Goal: Information Seeking & Learning: Learn about a topic

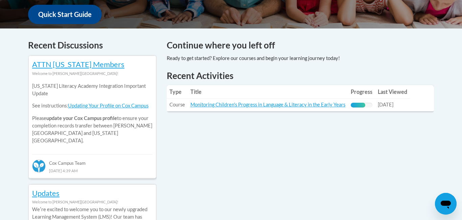
scroll to position [262, 0]
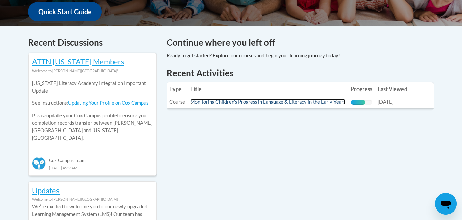
click at [289, 102] on link "Monitoring Children's Progress in Language & Literacy in the Early Years" at bounding box center [267, 102] width 155 height 6
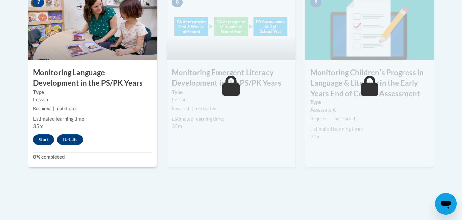
scroll to position [636, 0]
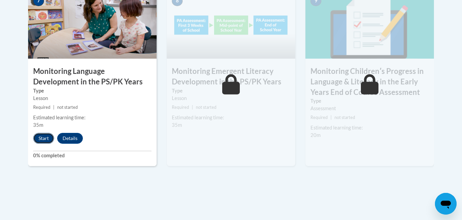
click at [46, 142] on button "Start" at bounding box center [43, 138] width 21 height 11
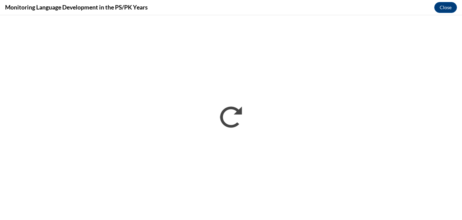
scroll to position [0, 0]
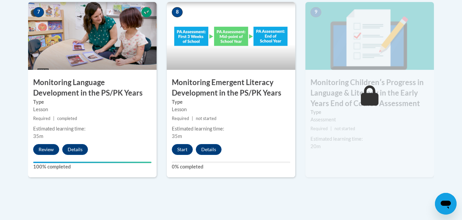
scroll to position [628, 0]
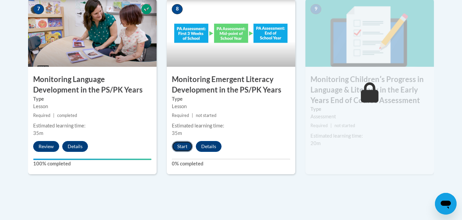
click at [181, 148] on button "Start" at bounding box center [182, 146] width 21 height 11
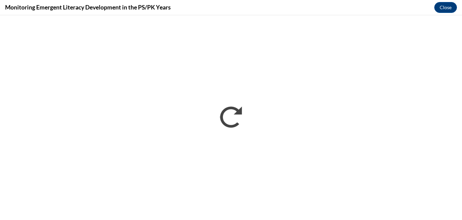
scroll to position [0, 0]
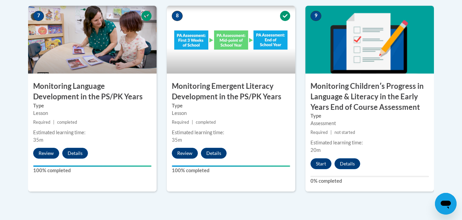
scroll to position [623, 0]
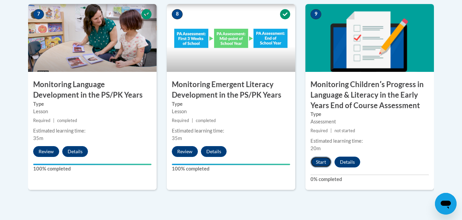
click at [322, 162] on button "Start" at bounding box center [321, 161] width 21 height 11
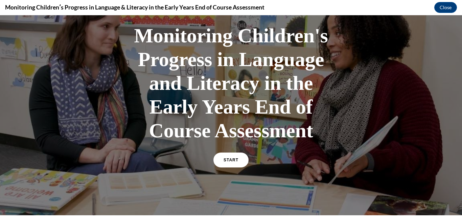
scroll to position [45, 0]
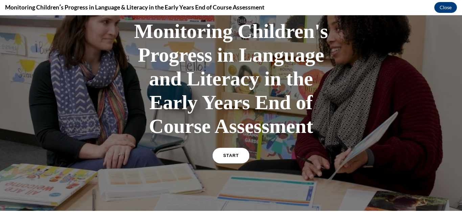
click at [237, 157] on span "START" at bounding box center [231, 155] width 16 height 5
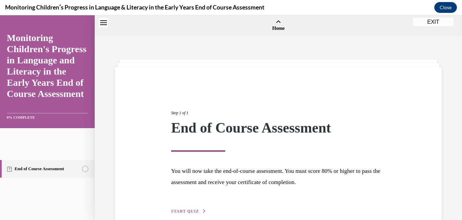
scroll to position [21, 0]
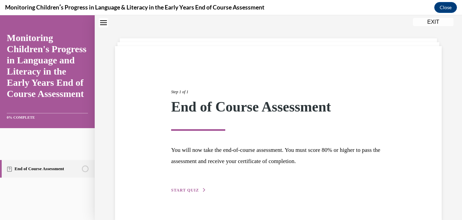
click at [183, 190] on span "START QUIZ" at bounding box center [185, 189] width 28 height 5
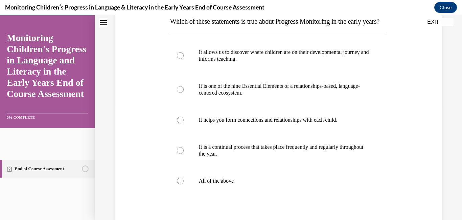
scroll to position [116, 0]
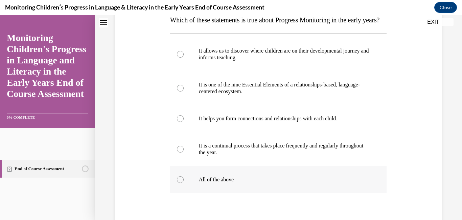
click at [232, 183] on p "All of the above" at bounding box center [284, 179] width 171 height 7
click at [184, 183] on input "All of the above" at bounding box center [180, 179] width 7 height 7
radio input "true"
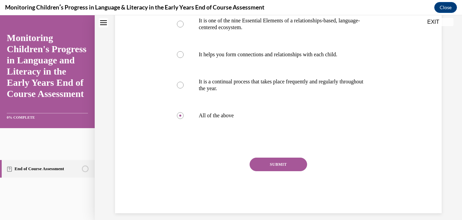
scroll to position [197, 0]
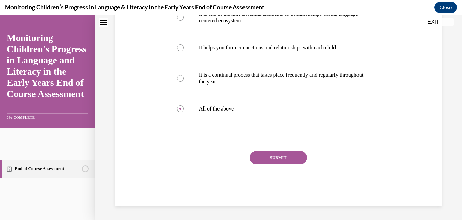
click at [283, 161] on button "SUBMIT" at bounding box center [279, 158] width 58 height 14
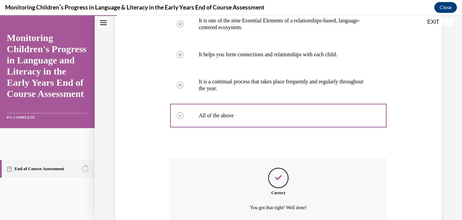
scroll to position [255, 0]
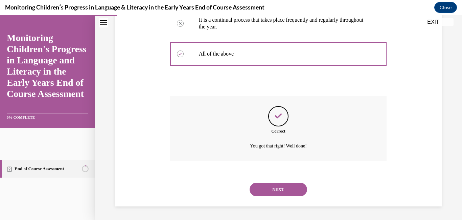
click at [286, 188] on button "NEXT" at bounding box center [279, 189] width 58 height 14
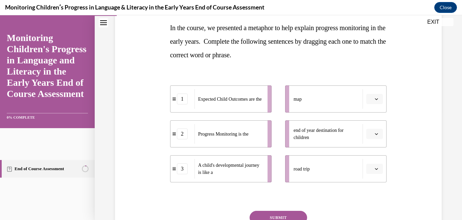
scroll to position [109, 0]
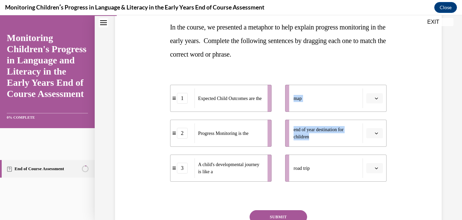
drag, startPoint x: 334, startPoint y: 138, endPoint x: 317, endPoint y: 92, distance: 48.4
click at [317, 92] on ul "map end of year destination for children road trip" at bounding box center [332, 133] width 108 height 97
click at [378, 134] on icon "button" at bounding box center [376, 132] width 3 height 3
click at [375, 161] on div "1" at bounding box center [373, 162] width 17 height 14
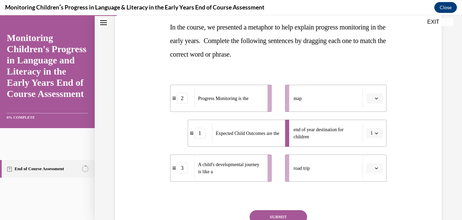
click at [380, 100] on button "button" at bounding box center [374, 98] width 17 height 10
click at [375, 139] on div "2" at bounding box center [373, 141] width 17 height 14
click at [378, 169] on icon "button" at bounding box center [376, 167] width 3 height 3
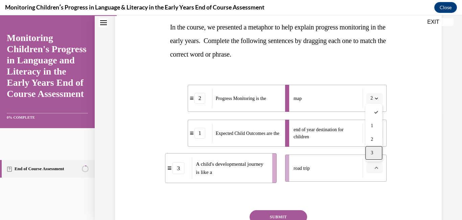
click at [375, 154] on div "3" at bounding box center [373, 153] width 17 height 14
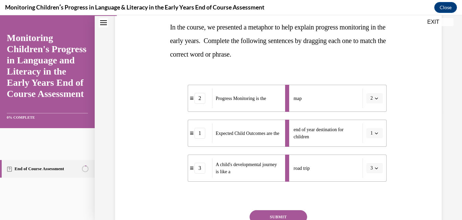
click at [289, 216] on button "SUBMIT" at bounding box center [279, 217] width 58 height 14
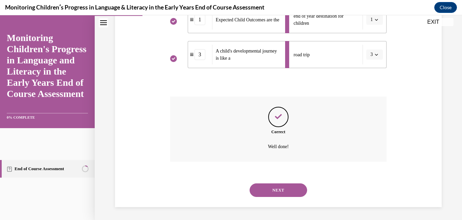
scroll to position [223, 0]
click at [294, 194] on button "NEXT" at bounding box center [279, 189] width 58 height 14
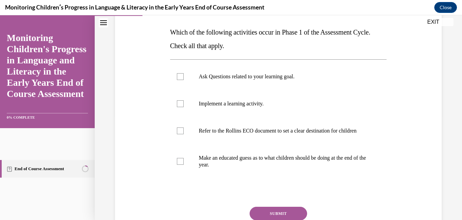
scroll to position [104, 0]
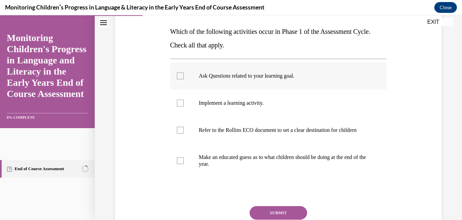
click at [181, 76] on div at bounding box center [180, 75] width 7 height 7
click at [181, 76] on input "Ask Questions related to your learning goal." at bounding box center [180, 75] width 7 height 7
checkbox input "true"
click at [289, 218] on button "SUBMIT" at bounding box center [279, 213] width 58 height 14
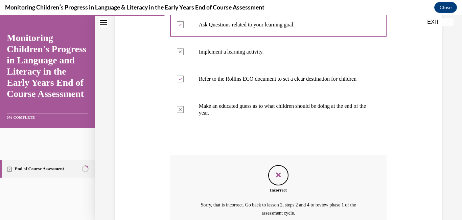
scroll to position [229, 0]
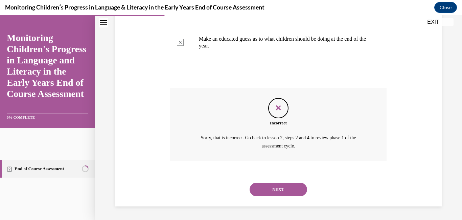
click at [299, 193] on button "NEXT" at bounding box center [279, 189] width 58 height 14
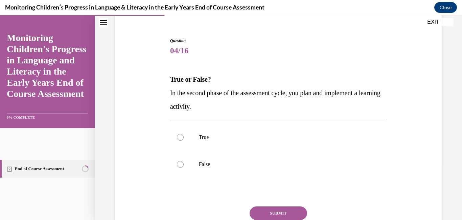
scroll to position [66, 0]
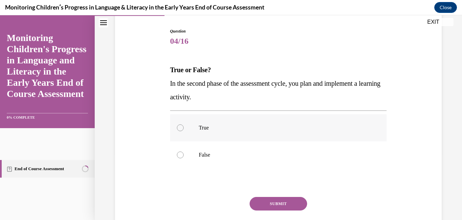
click at [204, 128] on p "True" at bounding box center [284, 127] width 171 height 7
click at [184, 128] on input "True" at bounding box center [180, 127] width 7 height 7
radio input "true"
click at [278, 203] on button "SUBMIT" at bounding box center [279, 204] width 58 height 14
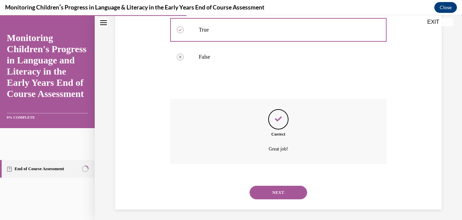
scroll to position [167, 0]
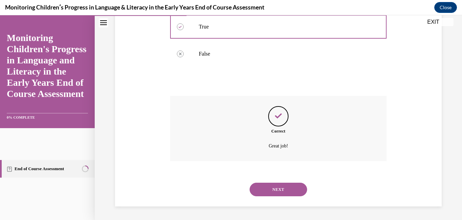
click at [275, 192] on button "NEXT" at bounding box center [279, 189] width 58 height 14
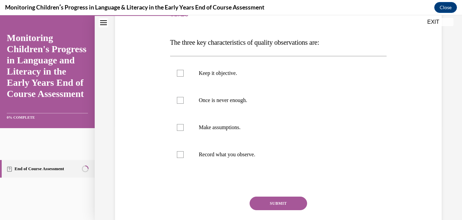
scroll to position [94, 0]
drag, startPoint x: 171, startPoint y: 43, endPoint x: 334, endPoint y: 42, distance: 162.4
click at [319, 42] on span "The three key characteristics of quality observations are:" at bounding box center [244, 41] width 149 height 7
click at [219, 74] on p "Keep it objective." at bounding box center [284, 72] width 171 height 7
click at [184, 74] on input "Keep it objective." at bounding box center [180, 72] width 7 height 7
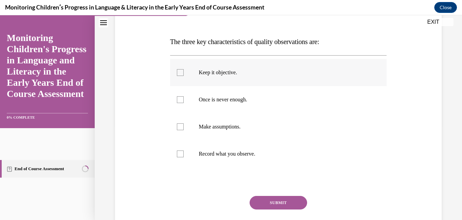
checkbox input "true"
click at [180, 154] on div at bounding box center [180, 153] width 7 height 7
click at [180, 154] on input "Record what you observe." at bounding box center [180, 153] width 7 height 7
checkbox input "true"
click at [241, 100] on p "Once is never enough." at bounding box center [284, 99] width 171 height 7
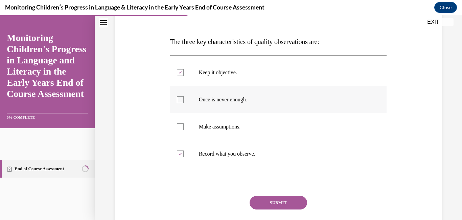
click at [184, 100] on input "Once is never enough." at bounding box center [180, 99] width 7 height 7
checkbox input "true"
click at [284, 202] on button "SUBMIT" at bounding box center [279, 203] width 58 height 14
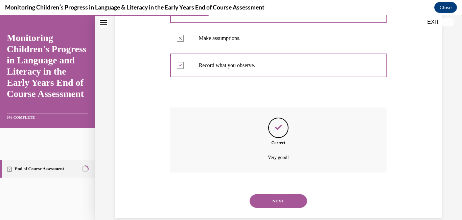
scroll to position [194, 0]
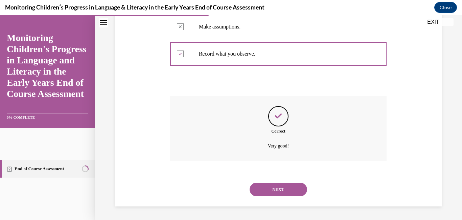
click at [283, 192] on button "NEXT" at bounding box center [279, 189] width 58 height 14
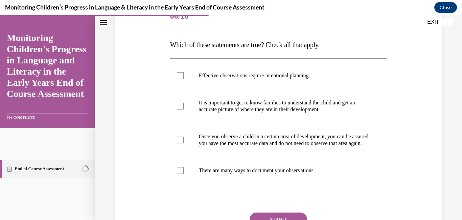
scroll to position [92, 0]
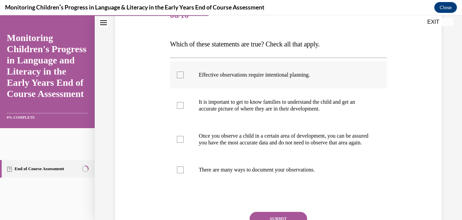
click at [179, 76] on div at bounding box center [180, 74] width 7 height 7
click at [179, 76] on input "Effective observations require intentional planning." at bounding box center [180, 74] width 7 height 7
checkbox input "true"
click at [178, 105] on div at bounding box center [180, 105] width 7 height 7
click at [178, 105] on input "It is important to get to know families to understand the child and get an accu…" at bounding box center [180, 105] width 7 height 7
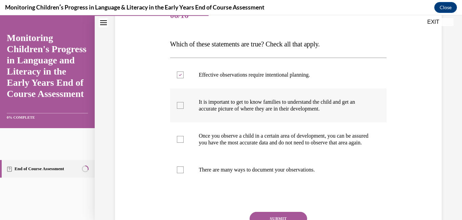
checkbox input "true"
click at [183, 180] on label "There are many ways to document your observations." at bounding box center [278, 169] width 217 height 27
click at [183, 173] on input "There are many ways to document your observations." at bounding box center [180, 169] width 7 height 7
checkbox input "true"
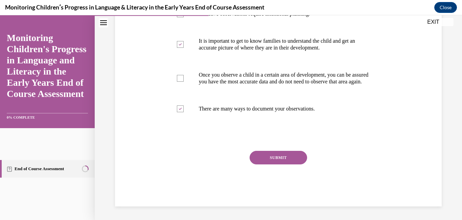
scroll to position [159, 0]
click at [295, 157] on button "SUBMIT" at bounding box center [279, 158] width 58 height 14
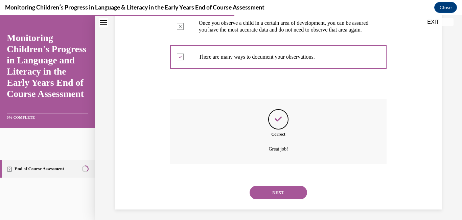
scroll to position [214, 0]
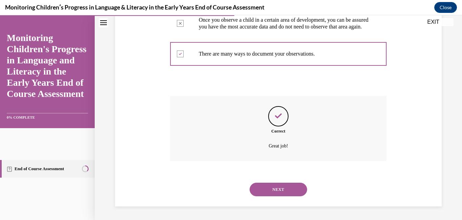
click at [281, 190] on button "NEXT" at bounding box center [279, 189] width 58 height 14
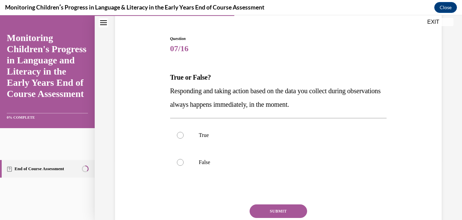
scroll to position [58, 0]
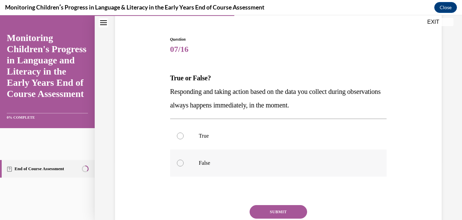
click at [220, 165] on p "False" at bounding box center [284, 162] width 171 height 7
click at [184, 165] on input "False" at bounding box center [180, 162] width 7 height 7
radio input "true"
click at [298, 212] on button "SUBMIT" at bounding box center [279, 212] width 58 height 14
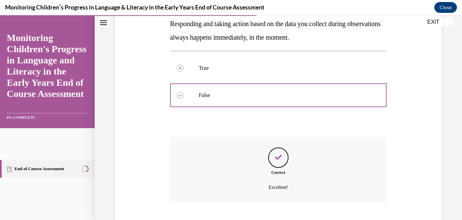
scroll to position [167, 0]
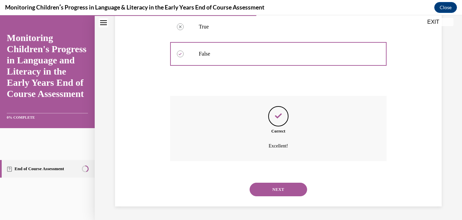
click at [290, 189] on button "NEXT" at bounding box center [279, 189] width 58 height 14
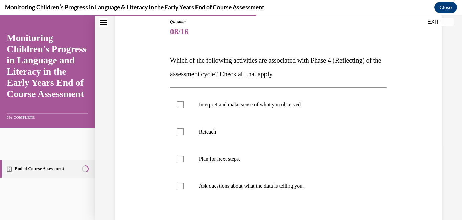
scroll to position [78, 0]
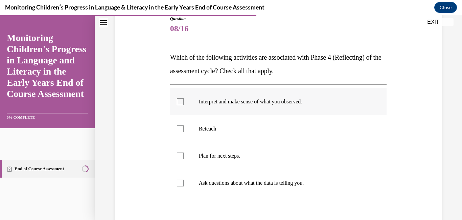
click at [182, 102] on div at bounding box center [180, 101] width 7 height 7
click at [182, 102] on input "Interpret and make sense of what you observed." at bounding box center [180, 101] width 7 height 7
checkbox input "true"
click at [181, 157] on div at bounding box center [180, 155] width 7 height 7
click at [181, 157] on input "Plan for next steps." at bounding box center [180, 155] width 7 height 7
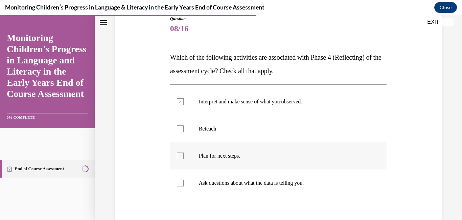
checkbox input "true"
click at [181, 183] on div at bounding box center [180, 182] width 7 height 7
click at [181, 183] on input "Ask questions about what the data is telling you." at bounding box center [180, 182] width 7 height 7
checkbox input "true"
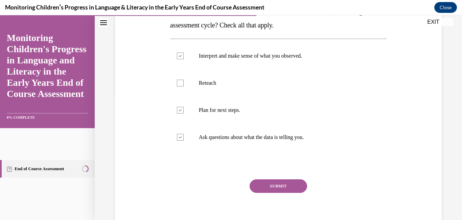
click at [295, 186] on button "SUBMIT" at bounding box center [279, 186] width 58 height 14
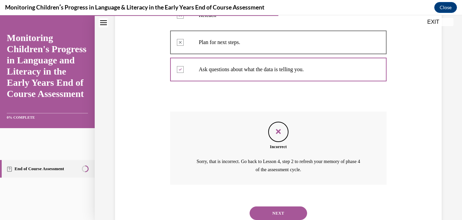
scroll to position [215, 0]
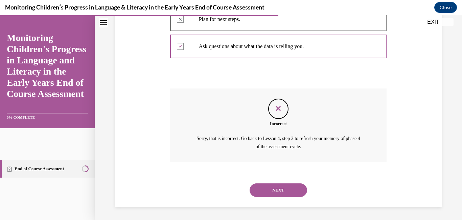
click at [290, 180] on div "NEXT" at bounding box center [278, 189] width 217 height 27
click at [292, 189] on button "NEXT" at bounding box center [279, 190] width 58 height 14
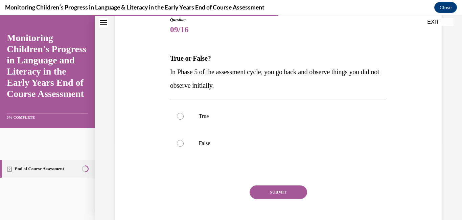
scroll to position [79, 0]
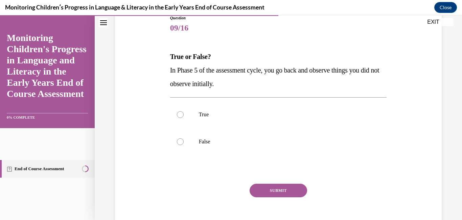
drag, startPoint x: 171, startPoint y: 70, endPoint x: 242, endPoint y: 84, distance: 72.8
click at [242, 84] on p "In Phase 5 of the assessment cycle, you go back and observe things you did not …" at bounding box center [278, 76] width 217 height 27
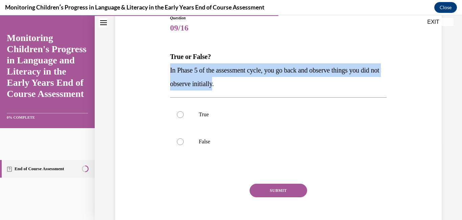
drag, startPoint x: 237, startPoint y: 84, endPoint x: 154, endPoint y: 67, distance: 84.8
click at [154, 67] on div "Question 09/16 True or False? In Phase 5 of the assessment cycle, you go back a…" at bounding box center [278, 117] width 330 height 244
click at [182, 142] on div at bounding box center [180, 141] width 7 height 7
click at [182, 142] on input "False" at bounding box center [180, 141] width 7 height 7
radio input "true"
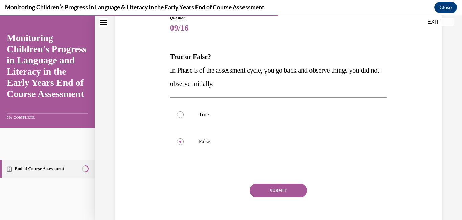
click at [276, 191] on button "SUBMIT" at bounding box center [279, 190] width 58 height 14
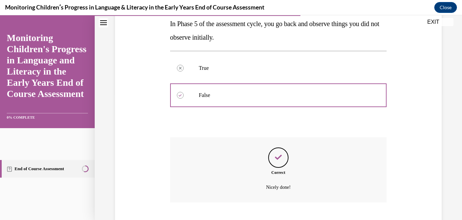
scroll to position [167, 0]
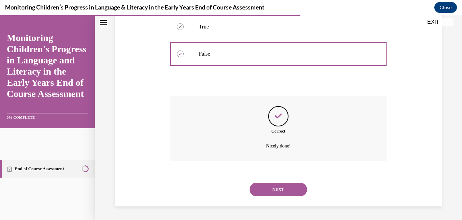
click at [279, 190] on button "NEXT" at bounding box center [279, 189] width 58 height 14
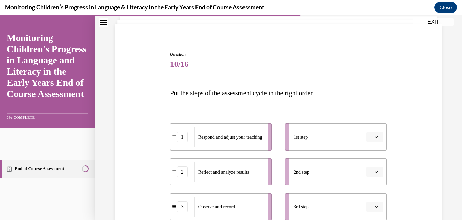
scroll to position [42, 0]
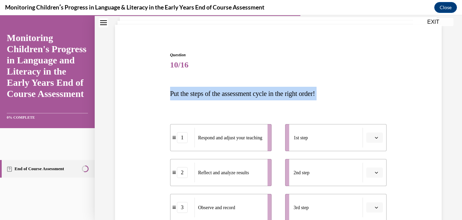
drag, startPoint x: 171, startPoint y: 93, endPoint x: 310, endPoint y: 100, distance: 139.5
click at [310, 100] on div "Question 10/16 Put the steps of the assessment cycle in the right order! 1 Resp…" at bounding box center [278, 213] width 217 height 322
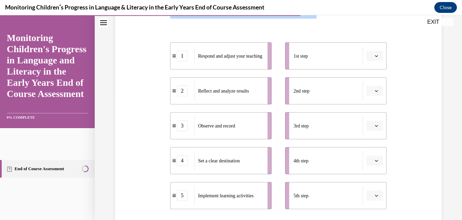
scroll to position [139, 0]
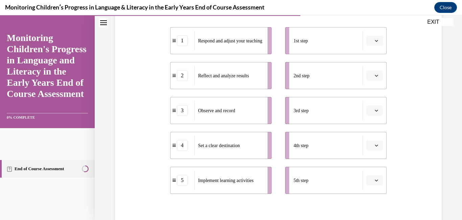
click at [375, 147] on icon "button" at bounding box center [376, 144] width 3 height 3
click at [373, 77] on span "1" at bounding box center [372, 75] width 2 height 5
click at [377, 181] on icon "button" at bounding box center [376, 180] width 3 height 2
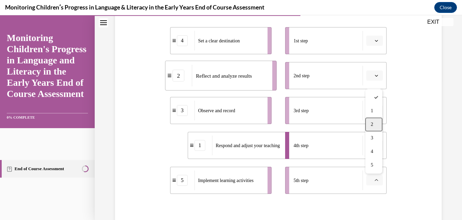
click at [375, 123] on div "2" at bounding box center [373, 124] width 17 height 14
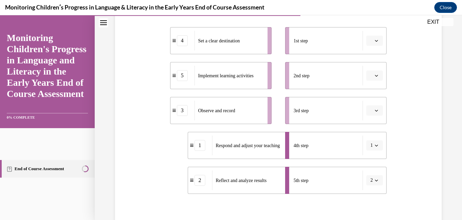
click at [377, 112] on icon "button" at bounding box center [376, 110] width 3 height 3
click at [376, 167] on div "3" at bounding box center [373, 166] width 17 height 14
click at [376, 182] on icon "button" at bounding box center [376, 179] width 3 height 3
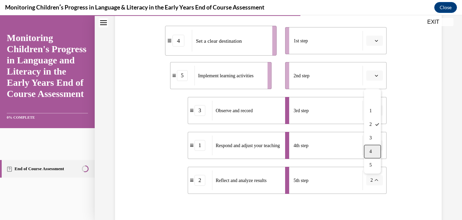
click at [372, 150] on span "4" at bounding box center [370, 150] width 2 height 5
click at [376, 146] on icon "button" at bounding box center [376, 145] width 3 height 2
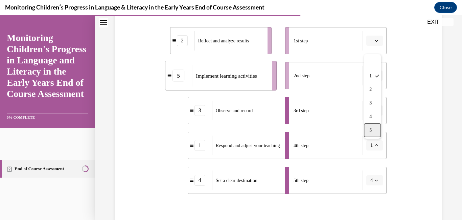
click at [373, 132] on div "5" at bounding box center [372, 130] width 17 height 14
click at [380, 182] on button "4" at bounding box center [374, 180] width 17 height 10
click at [371, 111] on span "1" at bounding box center [370, 110] width 2 height 5
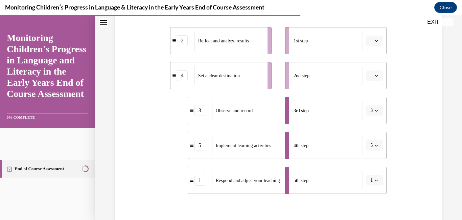
click at [379, 186] on li "5th step 1" at bounding box center [335, 179] width 101 height 27
click at [374, 79] on button "button" at bounding box center [374, 75] width 17 height 10
click at [374, 101] on div "1" at bounding box center [373, 104] width 17 height 14
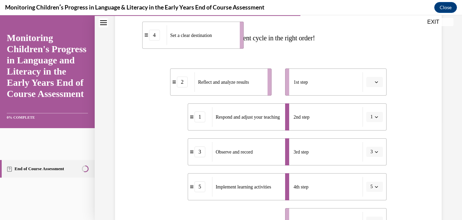
scroll to position [76, 0]
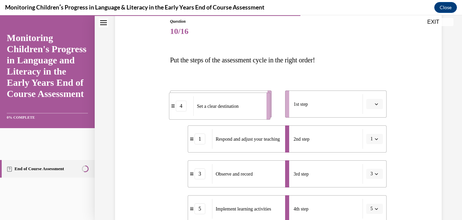
drag, startPoint x: 261, startPoint y: 180, endPoint x: 255, endPoint y: 108, distance: 72.6
click at [255, 108] on div "Set a clear destination" at bounding box center [227, 106] width 69 height 20
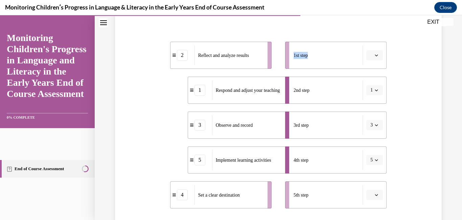
scroll to position [128, 0]
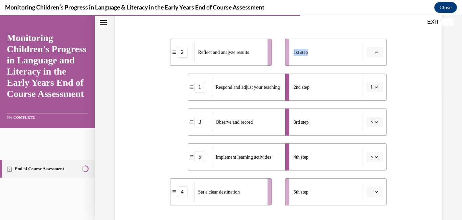
drag, startPoint x: 312, startPoint y: 60, endPoint x: 222, endPoint y: 186, distance: 154.6
click at [222, 186] on div "2 Reflect and analyze results 1 Respond and adjust your teaching 3 Observe and …" at bounding box center [278, 115] width 217 height 180
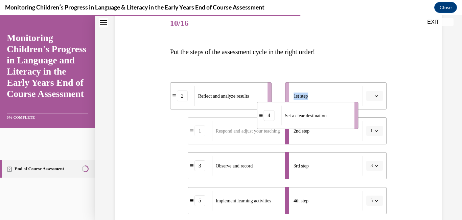
scroll to position [72, 0]
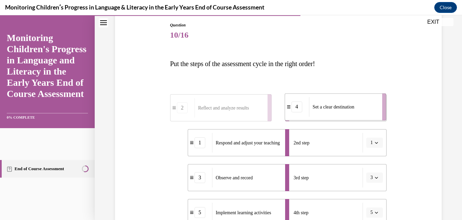
drag, startPoint x: 222, startPoint y: 186, endPoint x: 398, endPoint y: 43, distance: 227.3
click at [398, 43] on div "Question 10/16 Put the steps of the assessment cycle in the right order! 2 Refl…" at bounding box center [278, 173] width 330 height 343
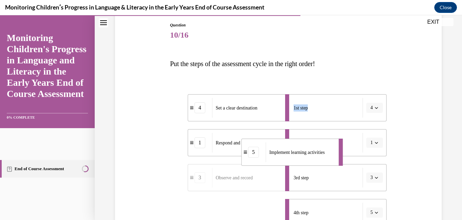
drag, startPoint x: 255, startPoint y: 209, endPoint x: 332, endPoint y: 130, distance: 110.5
click at [332, 130] on div "4 Set a clear destination 1 Respond and adjust your teaching 3 Observe and reco…" at bounding box center [278, 171] width 217 height 180
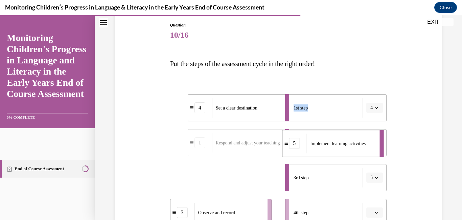
drag, startPoint x: 260, startPoint y: 177, endPoint x: 363, endPoint y: 121, distance: 117.1
click at [363, 121] on div "4 Set a clear destination 1 Respond and adjust your teaching 5 Implement learni…" at bounding box center [278, 171] width 217 height 180
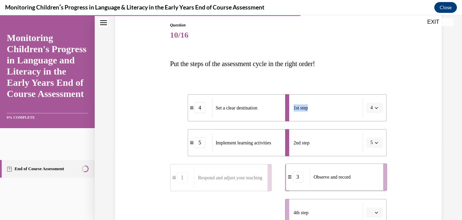
drag, startPoint x: 237, startPoint y: 212, endPoint x: 395, endPoint y: 156, distance: 167.3
click at [395, 156] on div "Question 10/16 Put the steps of the assessment cycle in the right order! 4 Set …" at bounding box center [278, 173] width 330 height 343
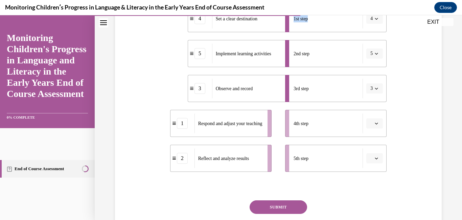
scroll to position [162, 0]
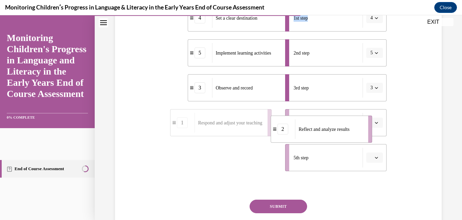
drag, startPoint x: 238, startPoint y: 162, endPoint x: 394, endPoint y: 109, distance: 165.3
click at [394, 109] on div "Question 10/16 Put the steps of the assessment cycle in the right order! 4 Set …" at bounding box center [278, 83] width 330 height 343
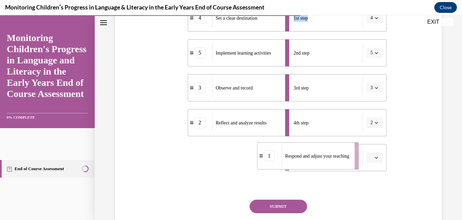
drag, startPoint x: 256, startPoint y: 157, endPoint x: 405, endPoint y: 154, distance: 148.2
click at [405, 154] on div "Question 10/16 Put the steps of the assessment cycle in the right order! 4 Set …" at bounding box center [278, 83] width 330 height 343
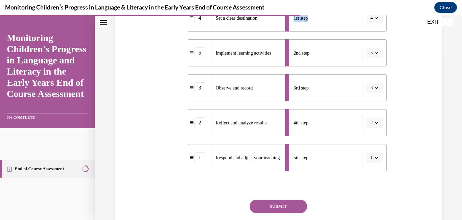
click at [293, 202] on button "SUBMIT" at bounding box center [279, 206] width 58 height 14
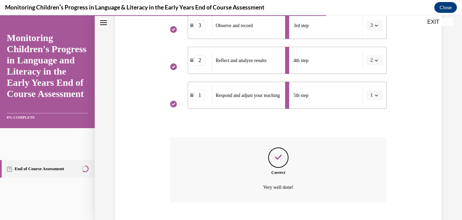
scroll to position [265, 0]
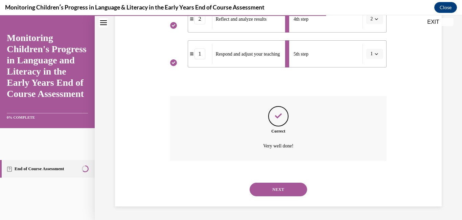
click at [294, 187] on button "NEXT" at bounding box center [279, 189] width 58 height 14
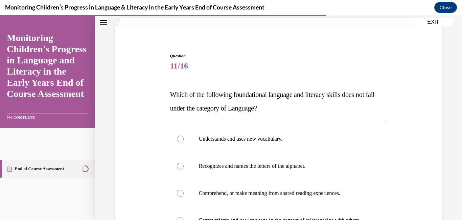
scroll to position [99, 0]
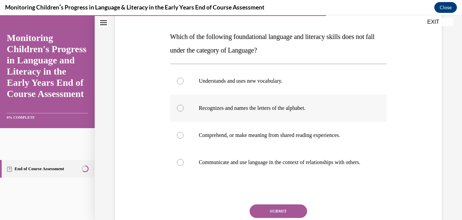
click at [257, 108] on p "Recognizes and names the letters of the alphabet." at bounding box center [284, 108] width 171 height 7
click at [184, 108] on input "Recognizes and names the letters of the alphabet." at bounding box center [180, 108] width 7 height 7
radio input "true"
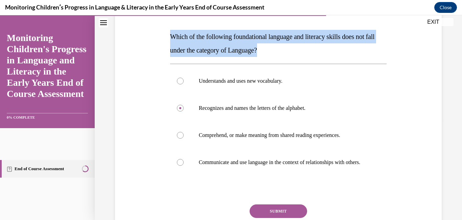
drag, startPoint x: 171, startPoint y: 35, endPoint x: 274, endPoint y: 50, distance: 104.5
click at [274, 50] on span "Which of the following foundational language and literacy skills does not fall …" at bounding box center [272, 43] width 205 height 21
click at [287, 214] on button "SUBMIT" at bounding box center [279, 211] width 58 height 14
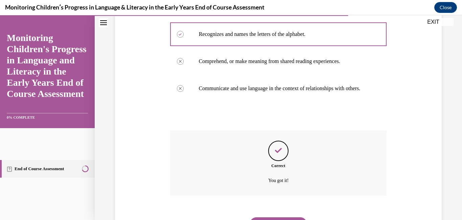
scroll to position [214, 0]
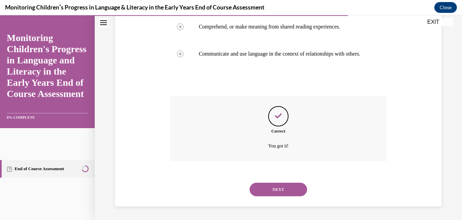
click at [289, 190] on button "NEXT" at bounding box center [279, 189] width 58 height 14
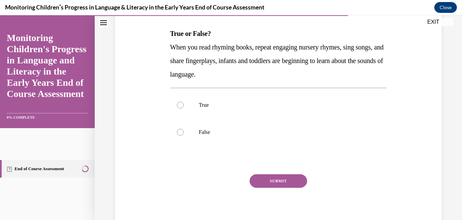
scroll to position [104, 0]
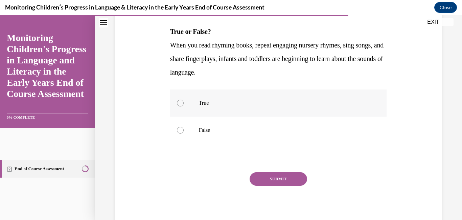
click at [204, 100] on p "True" at bounding box center [284, 102] width 171 height 7
click at [184, 100] on input "True" at bounding box center [180, 102] width 7 height 7
radio input "true"
click at [284, 161] on div at bounding box center [278, 158] width 217 height 8
click at [285, 182] on button "SUBMIT" at bounding box center [279, 179] width 58 height 14
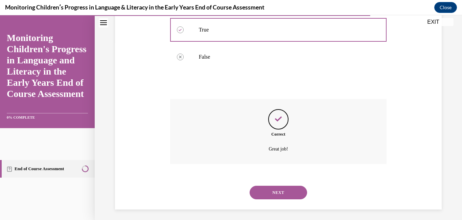
scroll to position [180, 0]
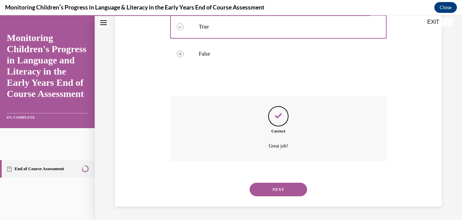
click at [292, 194] on button "NEXT" at bounding box center [279, 189] width 58 height 14
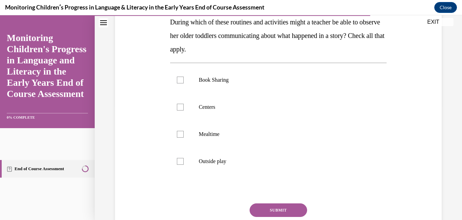
scroll to position [114, 0]
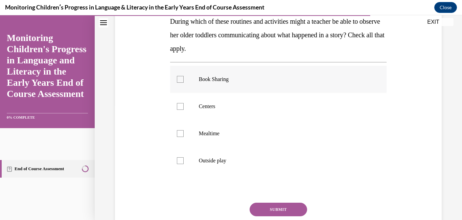
click at [211, 83] on label "Book Sharing" at bounding box center [278, 79] width 217 height 27
click at [184, 83] on input "Book Sharing" at bounding box center [180, 79] width 7 height 7
checkbox input "true"
click at [182, 106] on div at bounding box center [180, 106] width 7 height 7
click at [182, 106] on input "Centers" at bounding box center [180, 106] width 7 height 7
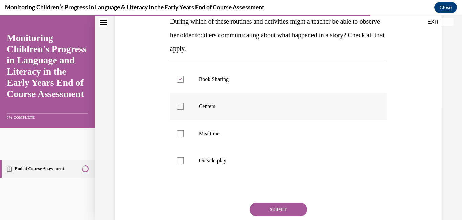
checkbox input "true"
click at [182, 136] on div at bounding box center [180, 133] width 7 height 7
click at [182, 136] on input "Mealtime" at bounding box center [180, 133] width 7 height 7
checkbox input "true"
click at [182, 162] on div at bounding box center [180, 160] width 7 height 7
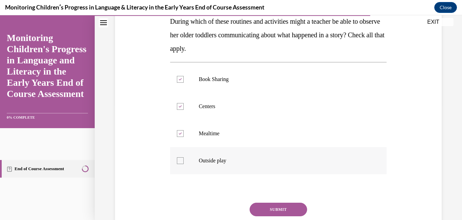
click at [182, 162] on input "Outside play" at bounding box center [180, 160] width 7 height 7
checkbox input "true"
click at [276, 209] on button "SUBMIT" at bounding box center [279, 209] width 58 height 14
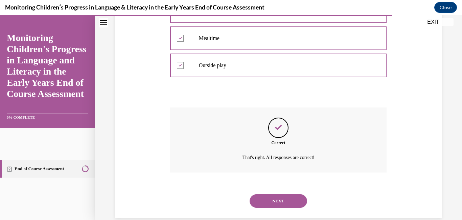
scroll to position [221, 0]
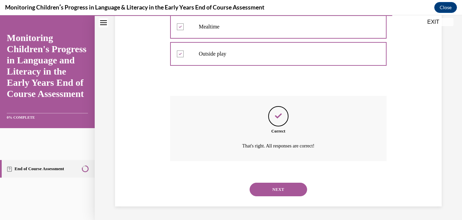
click at [290, 186] on button "NEXT" at bounding box center [279, 189] width 58 height 14
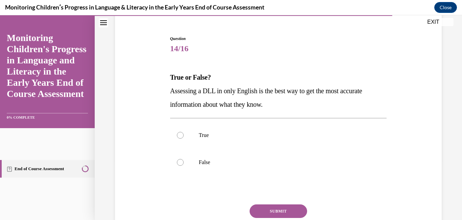
scroll to position [61, 0]
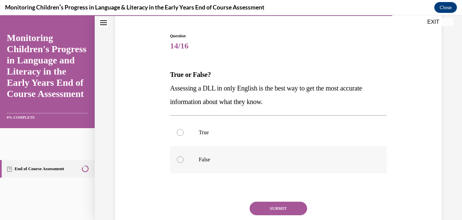
click at [207, 163] on label "False" at bounding box center [278, 159] width 217 height 27
click at [184, 163] on input "False" at bounding box center [180, 159] width 7 height 7
radio input "true"
click at [283, 206] on button "SUBMIT" at bounding box center [279, 208] width 58 height 14
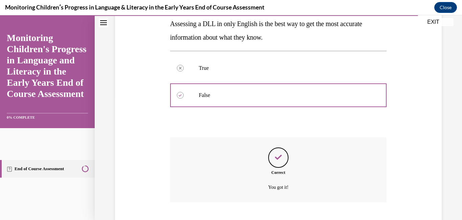
scroll to position [167, 0]
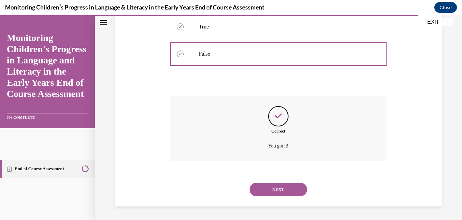
click at [288, 191] on button "NEXT" at bounding box center [279, 189] width 58 height 14
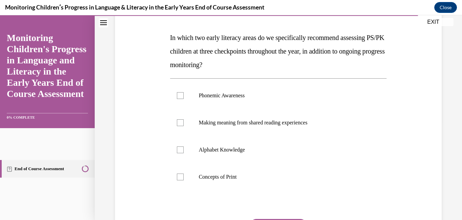
scroll to position [100, 0]
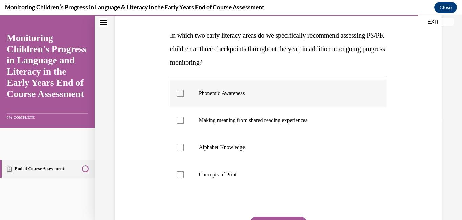
click at [180, 92] on div at bounding box center [180, 93] width 7 height 7
click at [180, 92] on input "Phonemic Awareness" at bounding box center [180, 93] width 7 height 7
checkbox input "true"
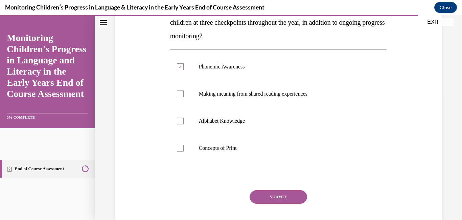
click at [286, 199] on button "SUBMIT" at bounding box center [279, 197] width 58 height 14
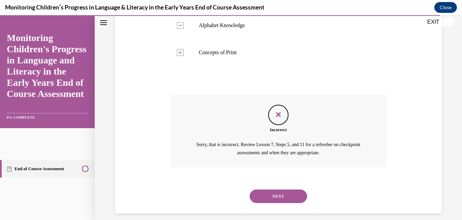
scroll to position [229, 0]
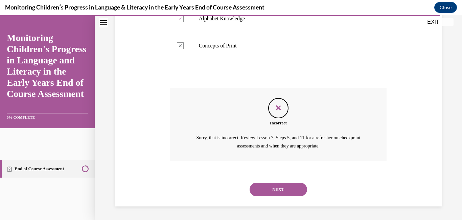
click at [286, 190] on button "NEXT" at bounding box center [279, 189] width 58 height 14
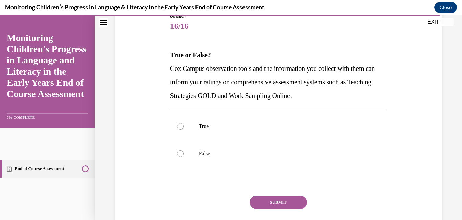
scroll to position [83, 0]
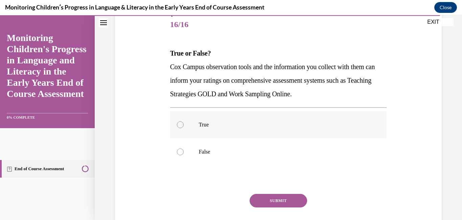
click at [185, 128] on label "True" at bounding box center [278, 124] width 217 height 27
click at [184, 128] on input "True" at bounding box center [180, 124] width 7 height 7
radio input "true"
click at [298, 201] on button "SUBMIT" at bounding box center [279, 200] width 58 height 14
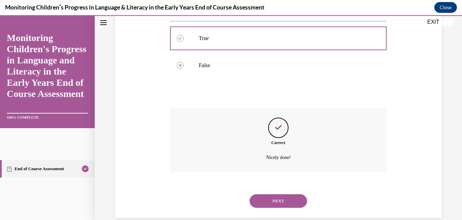
scroll to position [180, 0]
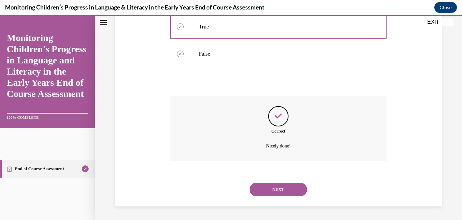
click at [291, 189] on button "NEXT" at bounding box center [279, 189] width 58 height 14
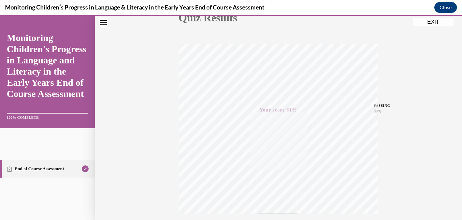
scroll to position [142, 0]
click at [442, 25] on button "EXIT" at bounding box center [433, 22] width 41 height 8
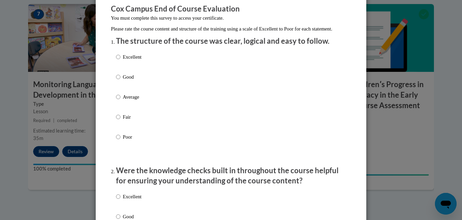
scroll to position [87, 0]
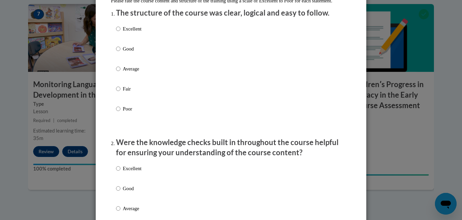
click at [134, 32] on p "Excellent" at bounding box center [132, 28] width 19 height 7
click at [120, 32] on input "Excellent" at bounding box center [118, 28] width 4 height 7
radio input "true"
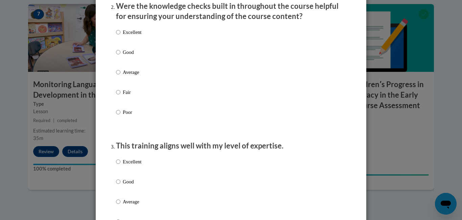
scroll to position [231, 0]
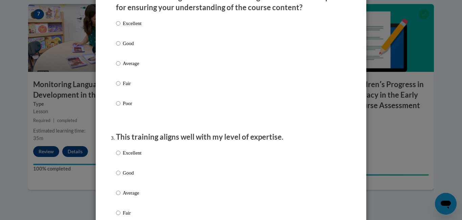
click at [138, 27] on p "Excellent" at bounding box center [132, 23] width 19 height 7
click at [120, 27] on input "Excellent" at bounding box center [118, 23] width 4 height 7
radio input "true"
click at [132, 156] on p "Excellent" at bounding box center [132, 152] width 19 height 7
click at [120, 156] on input "Excellent" at bounding box center [118, 152] width 4 height 7
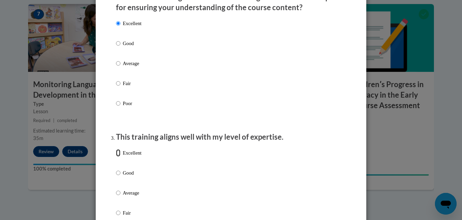
radio input "true"
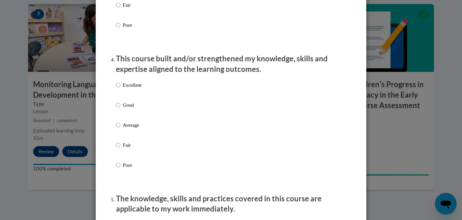
scroll to position [467, 0]
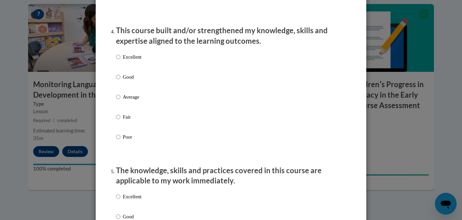
click at [138, 69] on label "Excellent" at bounding box center [128, 62] width 25 height 18
click at [120, 61] on input "Excellent" at bounding box center [118, 56] width 4 height 7
radio input "true"
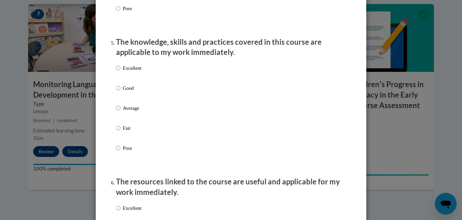
scroll to position [589, 0]
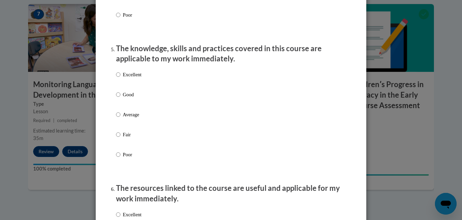
click at [131, 78] on p "Excellent" at bounding box center [132, 74] width 19 height 7
click at [120, 78] on input "Excellent" at bounding box center [118, 74] width 4 height 7
radio input "true"
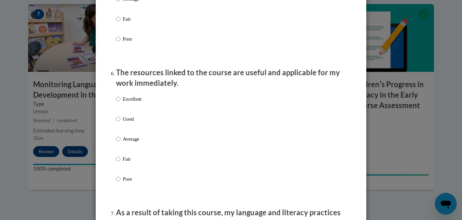
scroll to position [711, 0]
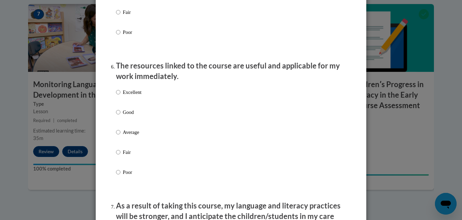
click at [141, 96] on p "Excellent" at bounding box center [132, 91] width 19 height 7
click at [120, 96] on input "Excellent" at bounding box center [118, 91] width 4 height 7
radio input "true"
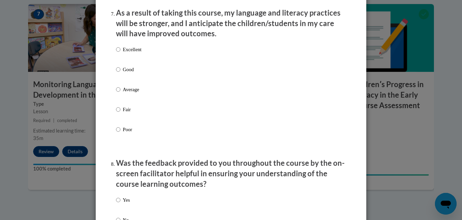
scroll to position [905, 0]
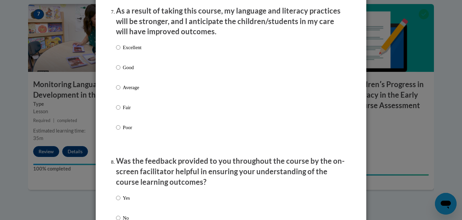
click at [138, 51] on p "Excellent" at bounding box center [132, 47] width 19 height 7
click at [120, 51] on input "Excellent" at bounding box center [118, 47] width 4 height 7
radio input "true"
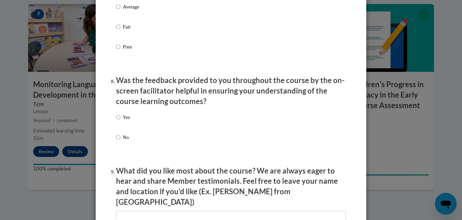
scroll to position [1001, 0]
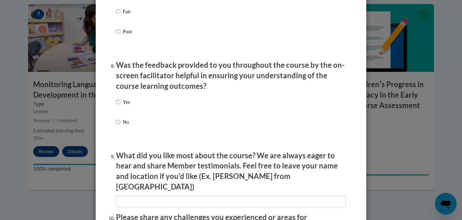
click at [125, 106] on p "Yes" at bounding box center [126, 101] width 7 height 7
click at [120, 106] on input "Yes" at bounding box center [118, 101] width 4 height 7
radio input "true"
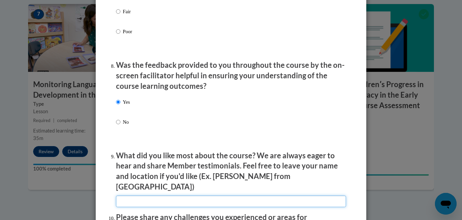
click at [292, 198] on input "textbox" at bounding box center [231, 201] width 230 height 12
type input "the resources aailable"
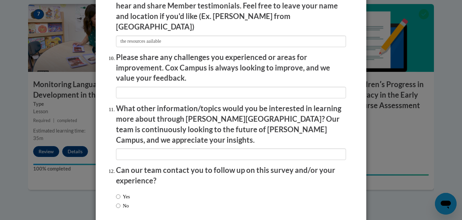
scroll to position [1186, 0]
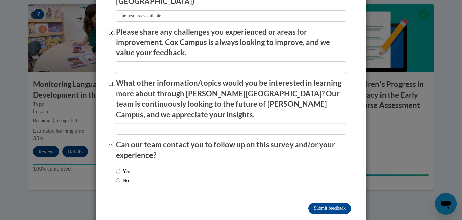
click at [126, 176] on label "No" at bounding box center [122, 179] width 13 height 7
click at [120, 176] on input "No" at bounding box center [118, 179] width 4 height 7
radio input "true"
click at [340, 203] on input "Submit feedback" at bounding box center [329, 208] width 43 height 11
